Goal: Find contact information: Find contact information

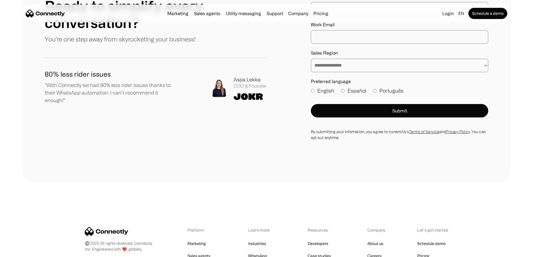
scroll to position [3266, 0]
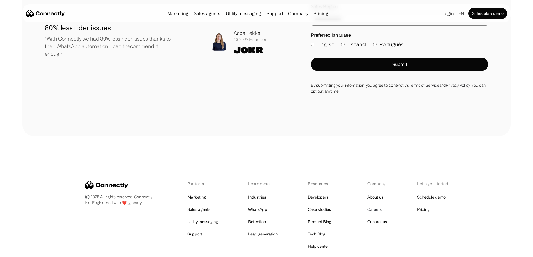
click at [380, 206] on link "Careers" at bounding box center [375, 210] width 14 height 8
click at [376, 193] on link "About us" at bounding box center [376, 197] width 16 height 8
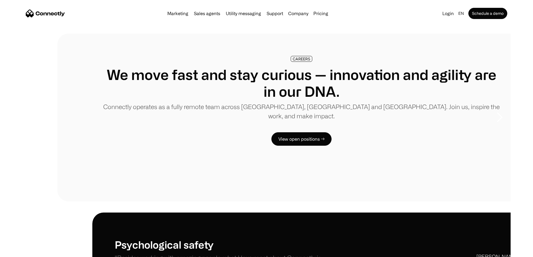
click at [102, 83] on h1 "We move fast and stay curious — innovation and agility are in our DNA." at bounding box center [301, 83] width 399 height 34
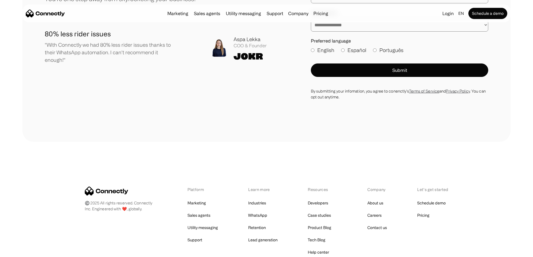
scroll to position [1390, 0]
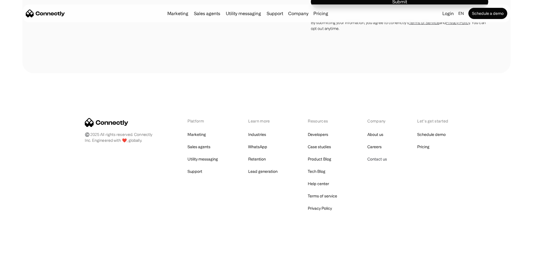
click at [382, 160] on link "Contact us" at bounding box center [378, 159] width 20 height 8
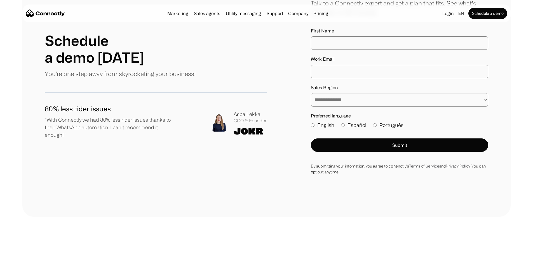
scroll to position [607, 0]
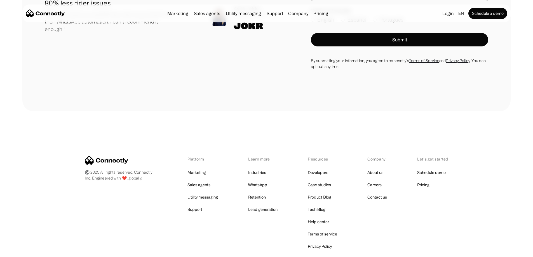
scroll to position [393, 0]
